Goal: Task Accomplishment & Management: Use online tool/utility

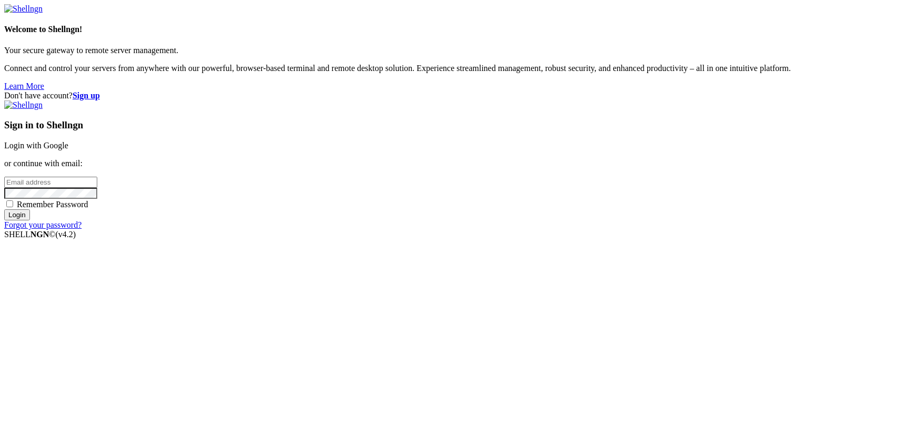
click at [68, 150] on link "Login with Google" at bounding box center [36, 145] width 64 height 9
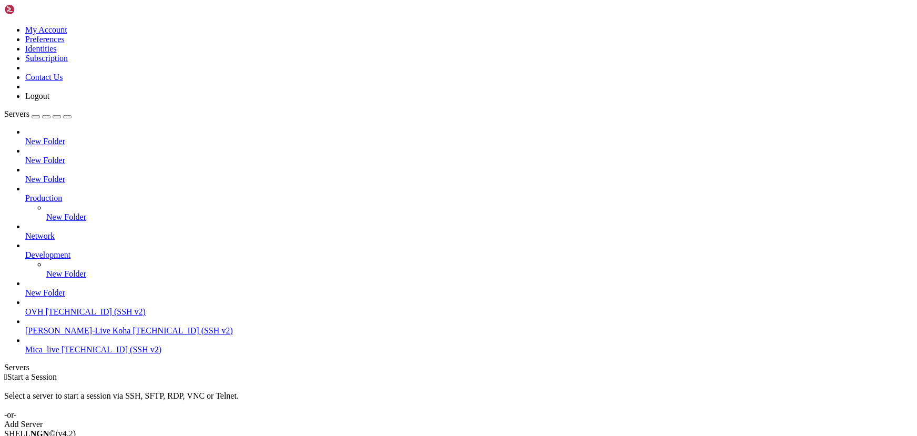
click at [36, 117] on div "button" at bounding box center [36, 117] width 0 height 0
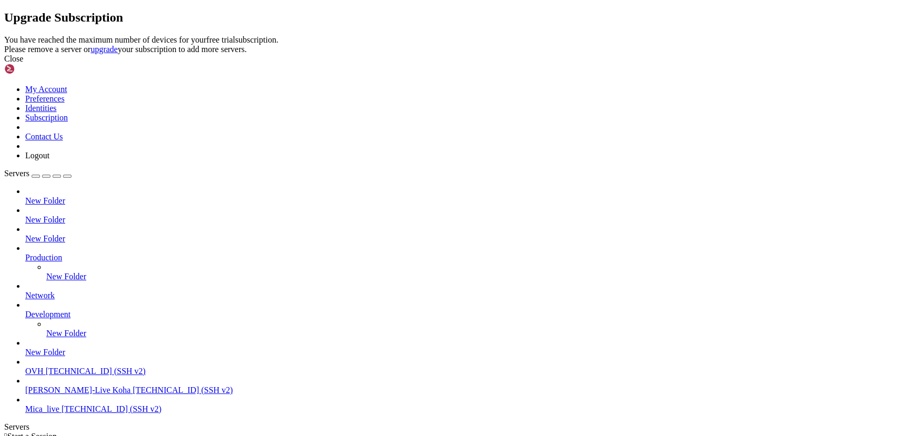
click at [569, 64] on div "Close" at bounding box center [458, 58] width 909 height 9
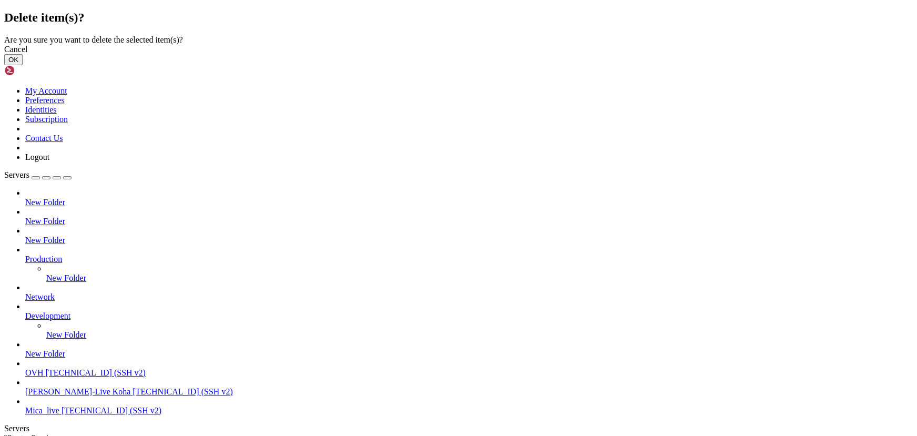
click at [23, 65] on button "OK" at bounding box center [13, 59] width 18 height 11
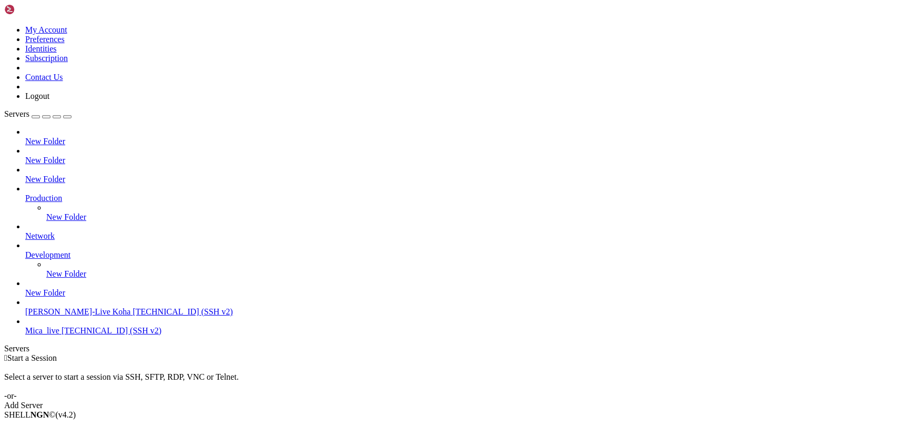
click at [523, 401] on div "Add Server" at bounding box center [458, 405] width 909 height 9
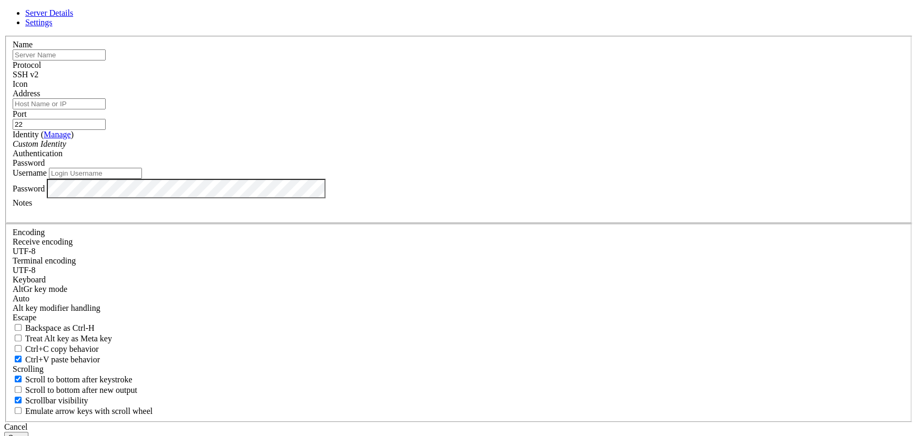
click at [142, 179] on input "Username" at bounding box center [95, 173] width 93 height 11
paste input "[TECHNICAL_ID]"
type input "[TECHNICAL_ID]"
drag, startPoint x: 384, startPoint y: 237, endPoint x: 292, endPoint y: 238, distance: 91.5
click at [292, 238] on div "Server Details Settings Name Protocol SSH v2 Icon" at bounding box center [458, 225] width 909 height 435
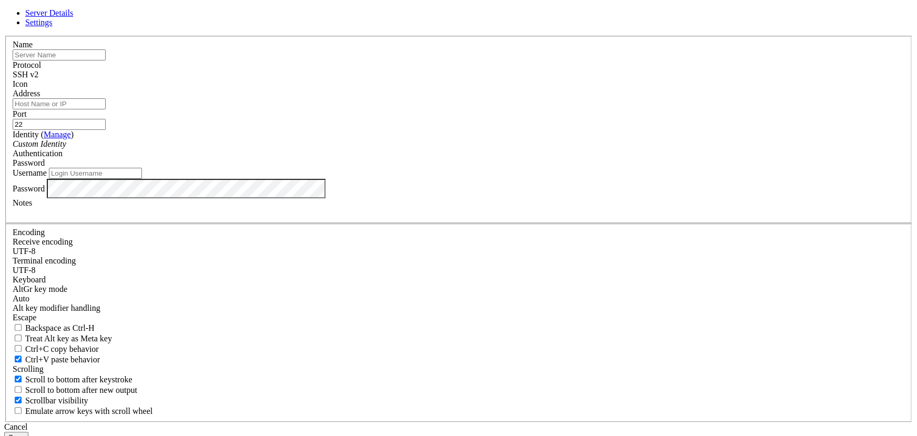
click at [106, 109] on input "Address" at bounding box center [59, 103] width 93 height 11
paste input "[TECHNICAL_ID]"
type input "[TECHNICAL_ID]"
click at [142, 179] on input "Username" at bounding box center [95, 173] width 93 height 11
type input "root"
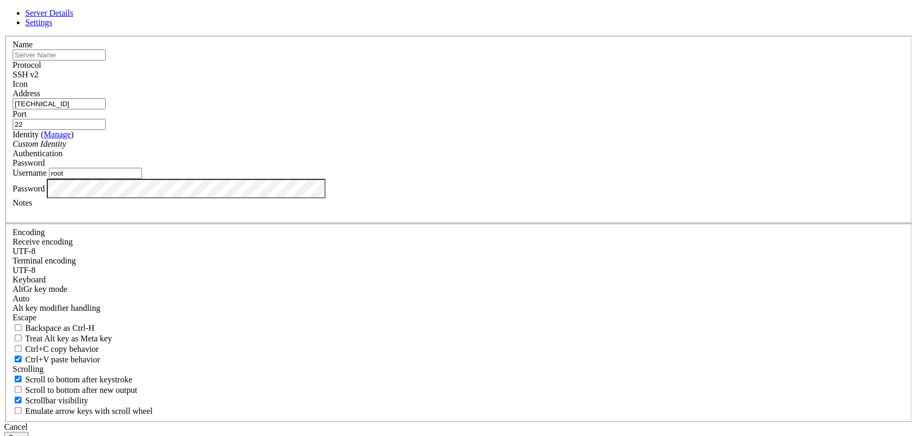
click at [106, 60] on input "text" at bounding box center [59, 54] width 93 height 11
type input "Nidhi_dspace"
click at [28, 432] on button "Save" at bounding box center [16, 437] width 24 height 11
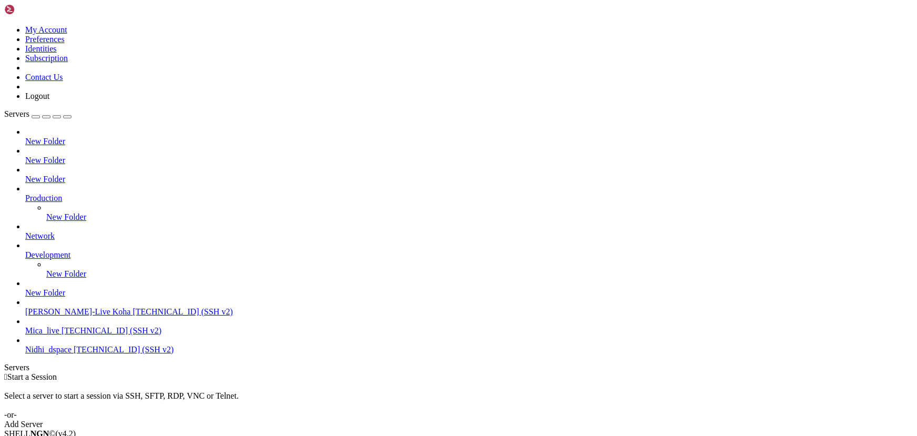
click at [81, 354] on span "[TECHNICAL_ID] (SSH v2)" at bounding box center [124, 349] width 100 height 9
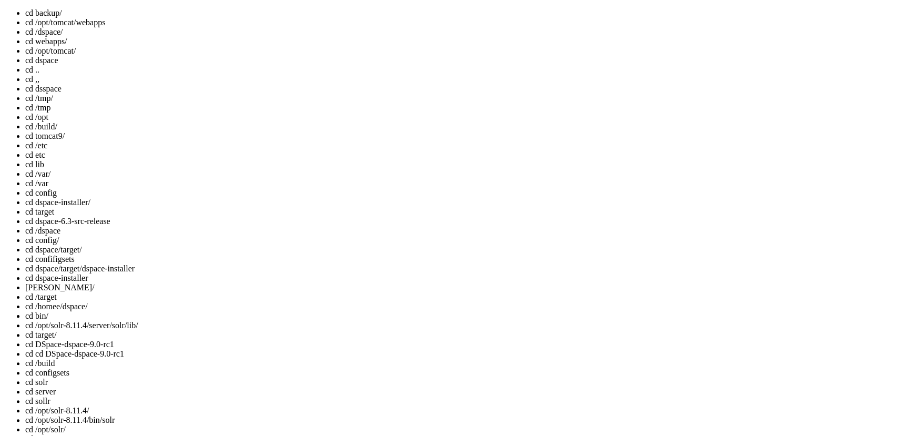
scroll to position [265, 0]
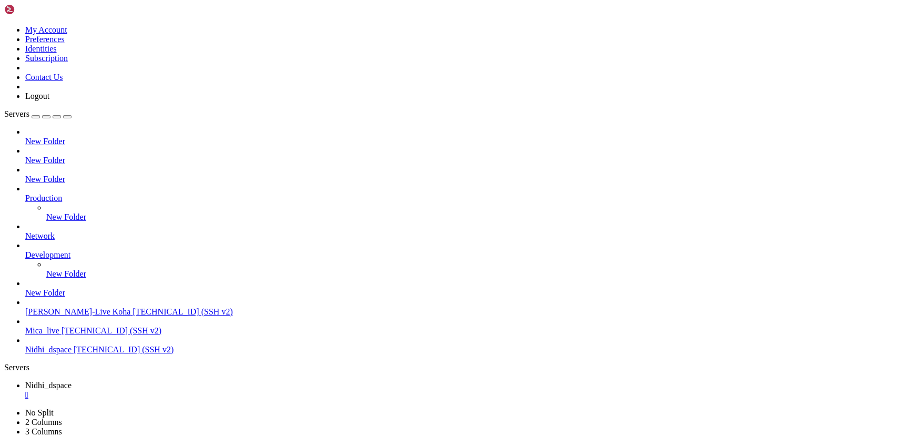
drag, startPoint x: 206, startPoint y: 774, endPoint x: 153, endPoint y: 763, distance: 54.7
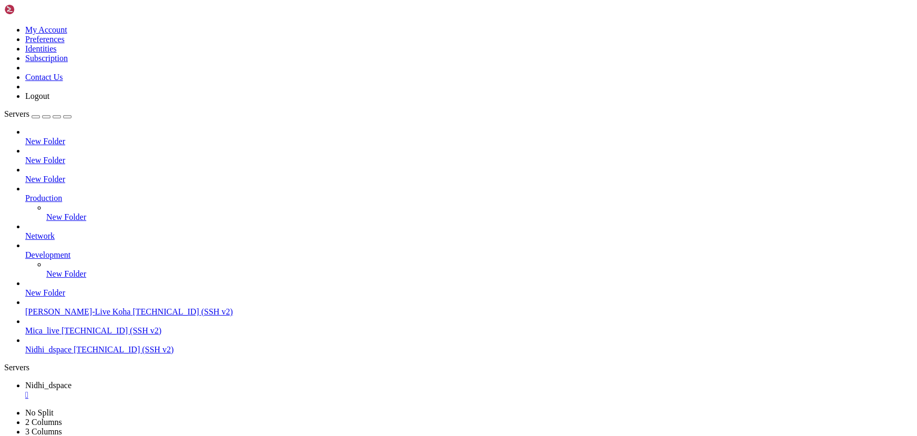
scroll to position [161, 0]
drag, startPoint x: 138, startPoint y: 719, endPoint x: 103, endPoint y: 717, distance: 35.3
drag, startPoint x: 375, startPoint y: 873, endPoint x: 253, endPoint y: 835, distance: 127.4
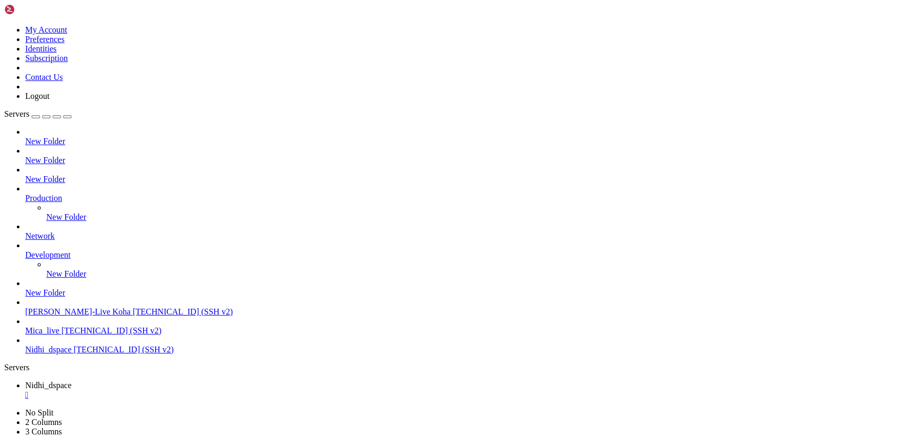
scroll to position [179, 0]
